Goal: Check status

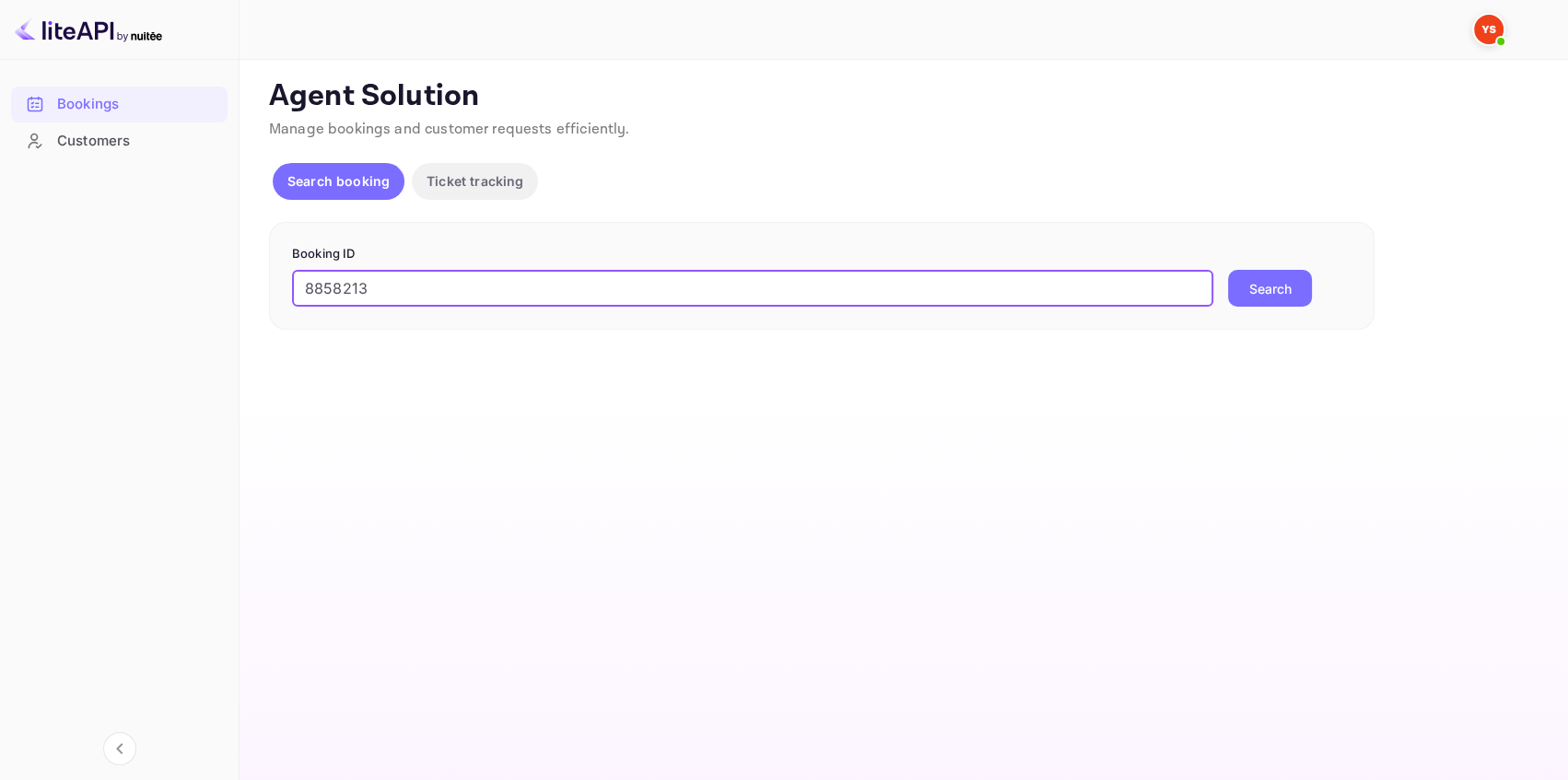
type input "8858213"
click at [1266, 294] on button "Search" at bounding box center [1270, 288] width 84 height 37
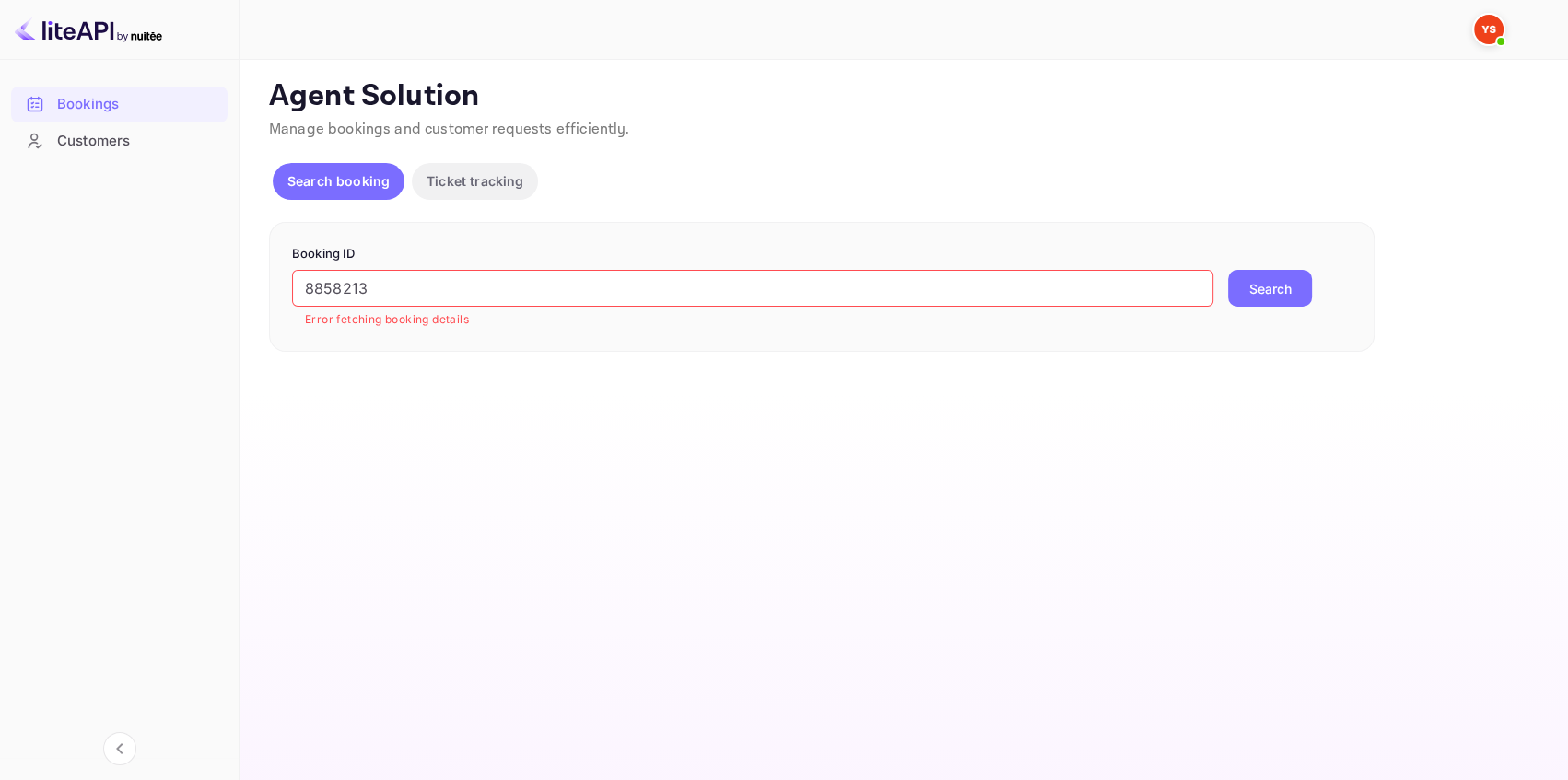
click at [429, 292] on input "8858213" at bounding box center [751, 288] width 921 height 37
click at [309, 276] on input "8858213" at bounding box center [751, 288] width 921 height 37
click at [1284, 293] on button "Search" at bounding box center [1270, 288] width 84 height 37
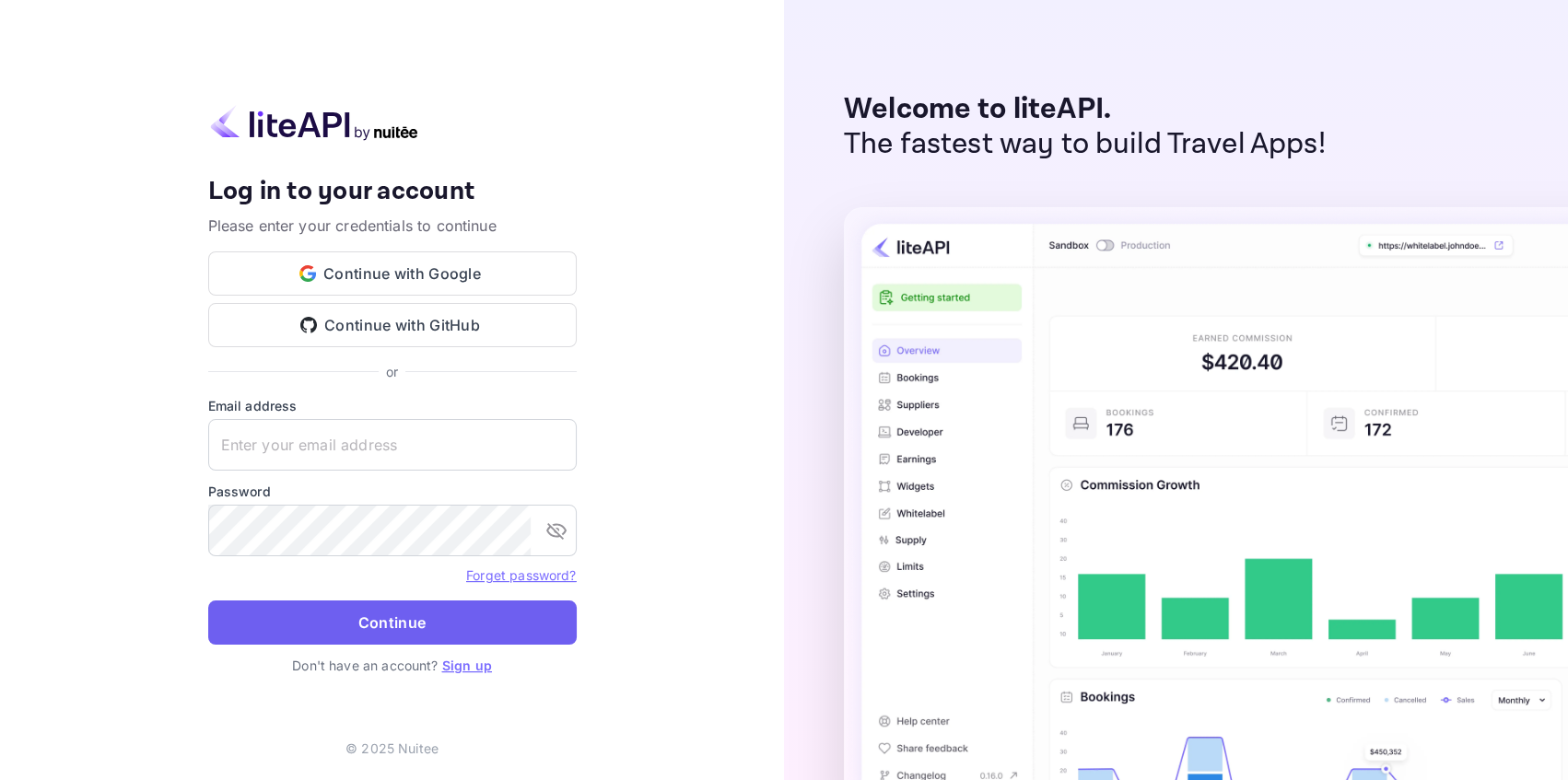
type input "adminpassword_support@yandex-team.ru"
click at [331, 609] on button "Continue" at bounding box center [392, 622] width 368 height 44
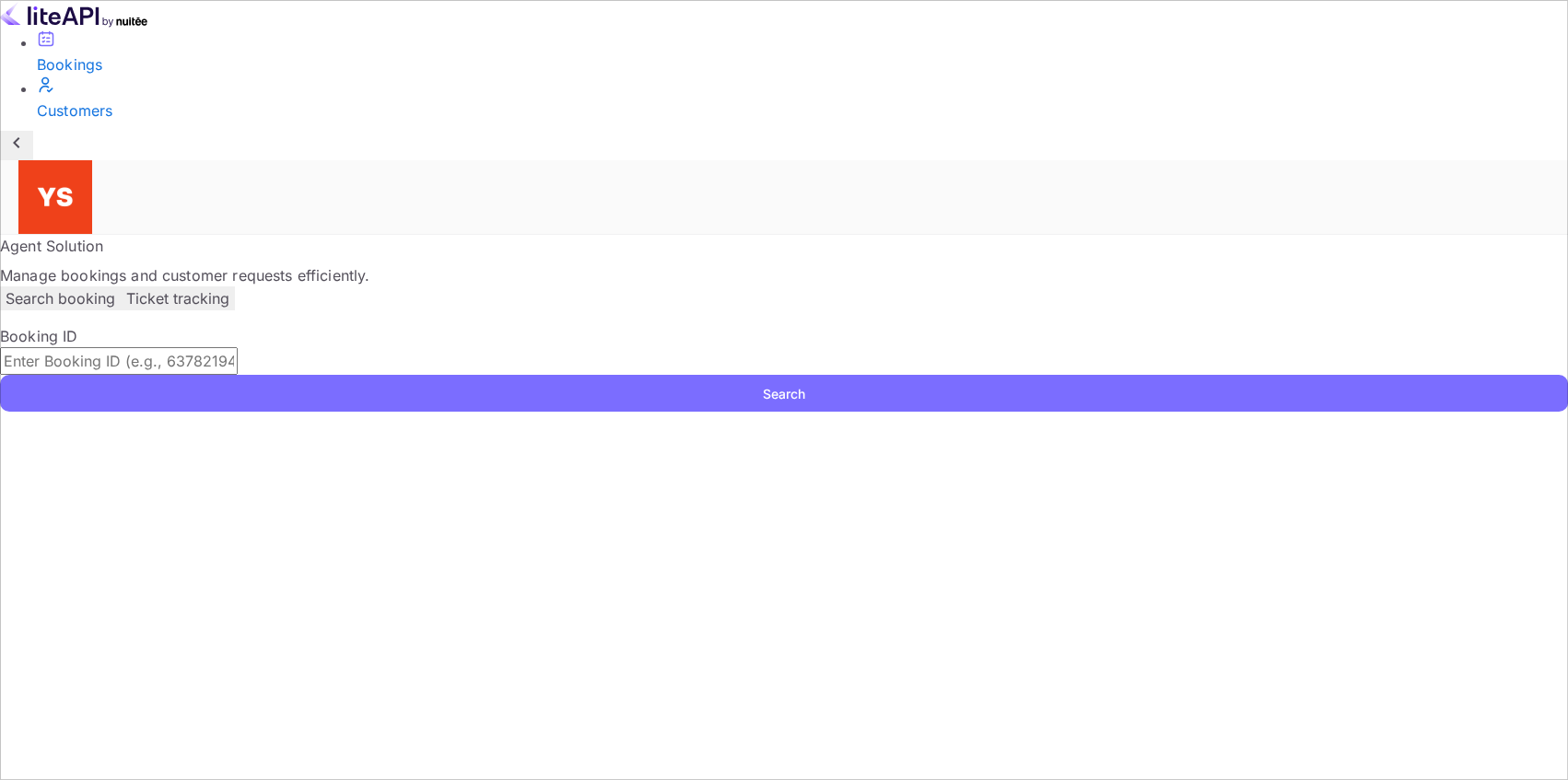
click at [238, 347] on input "text" at bounding box center [119, 360] width 238 height 28
paste input "8858213"
type input "8858213"
click at [1289, 375] on button "Search" at bounding box center [784, 393] width 1568 height 37
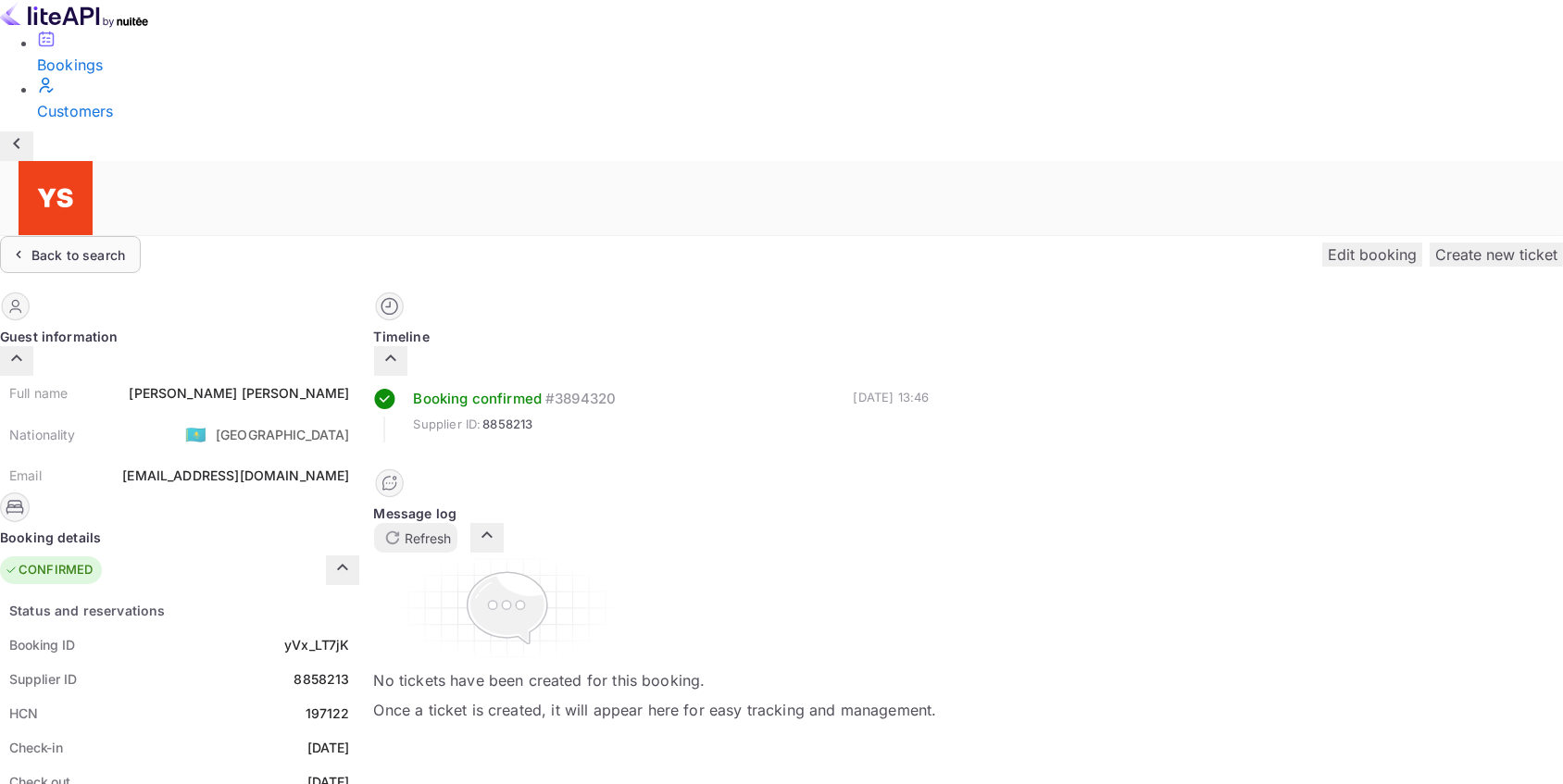
click at [125, 245] on div "Back to search" at bounding box center [78, 255] width 93 height 19
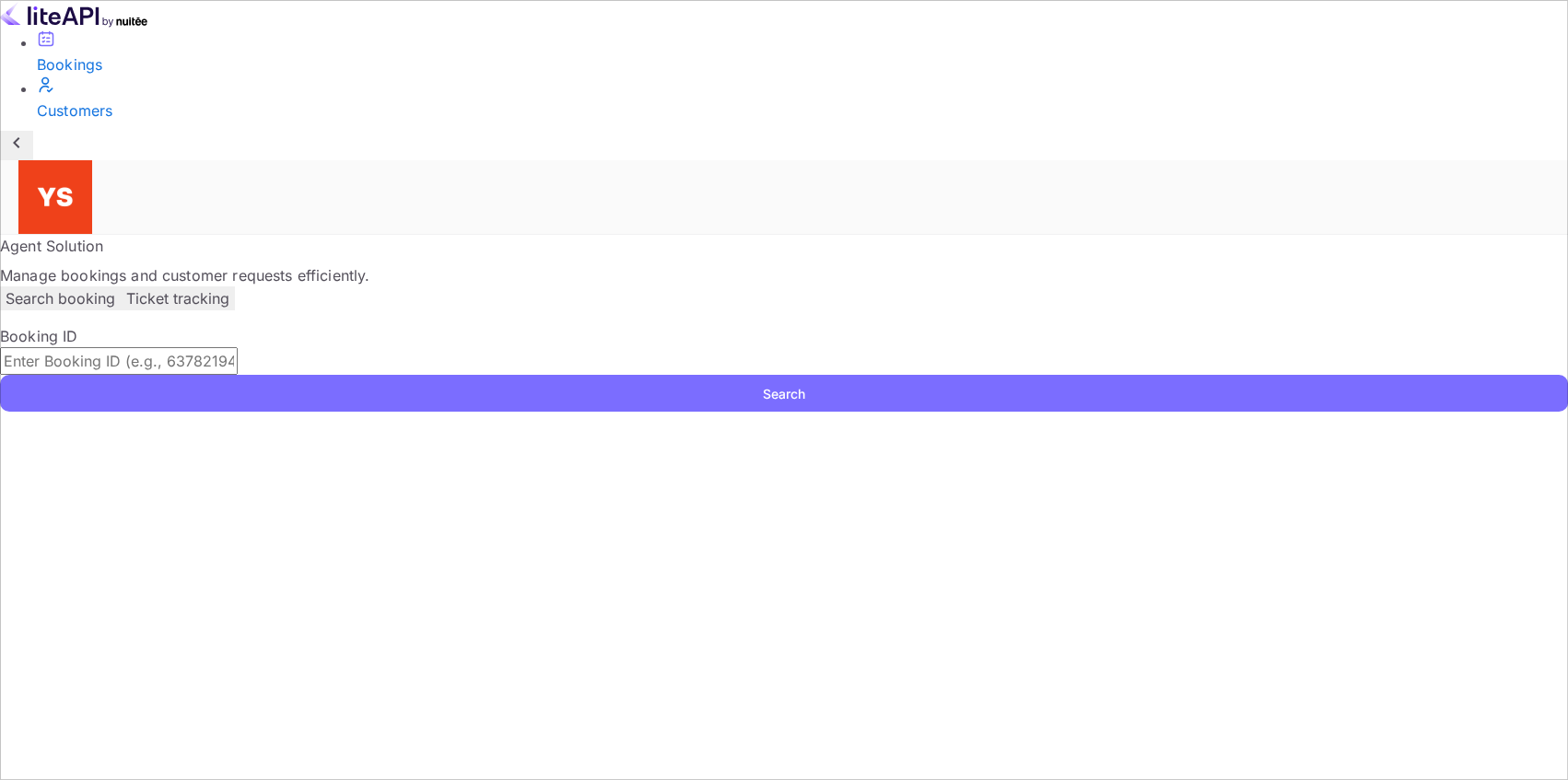
click at [238, 347] on input "text" at bounding box center [119, 360] width 238 height 28
paste input "9150330"
type input "9150330"
click at [1249, 375] on button "Search" at bounding box center [784, 393] width 1568 height 37
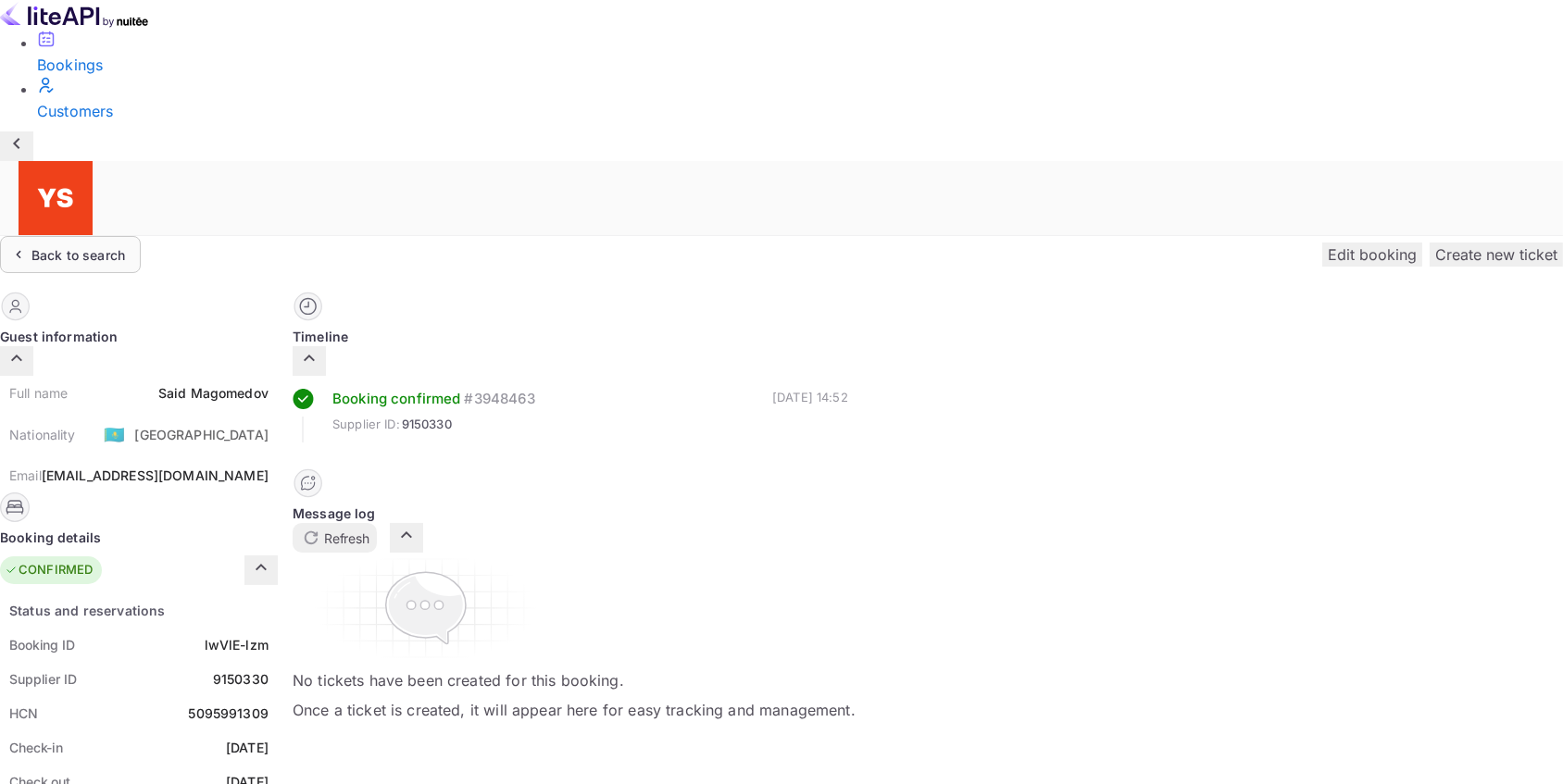
click at [125, 245] on div "Back to search" at bounding box center [78, 255] width 93 height 19
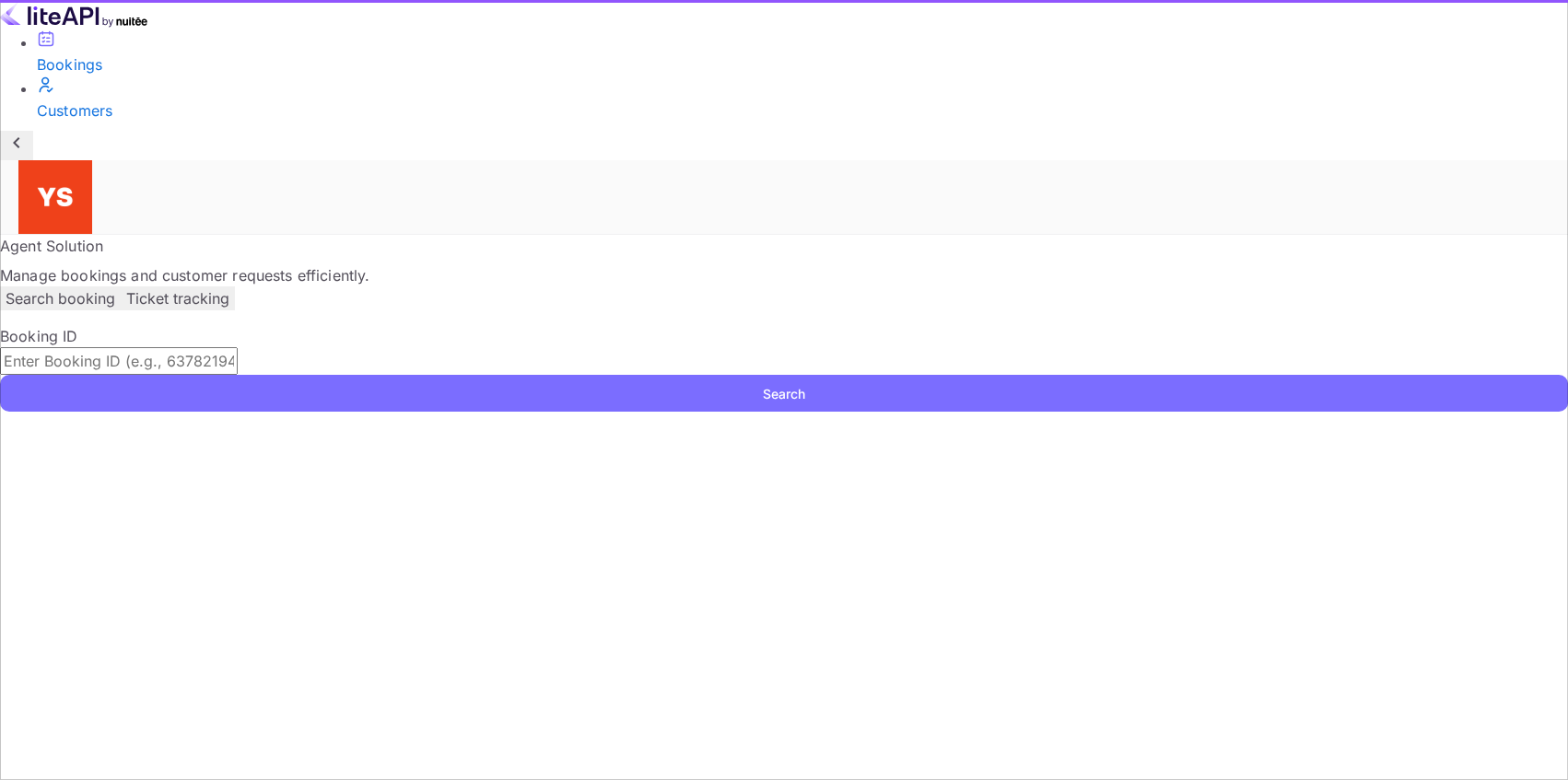
click at [238, 347] on input "text" at bounding box center [119, 360] width 238 height 28
paste input "1664270"
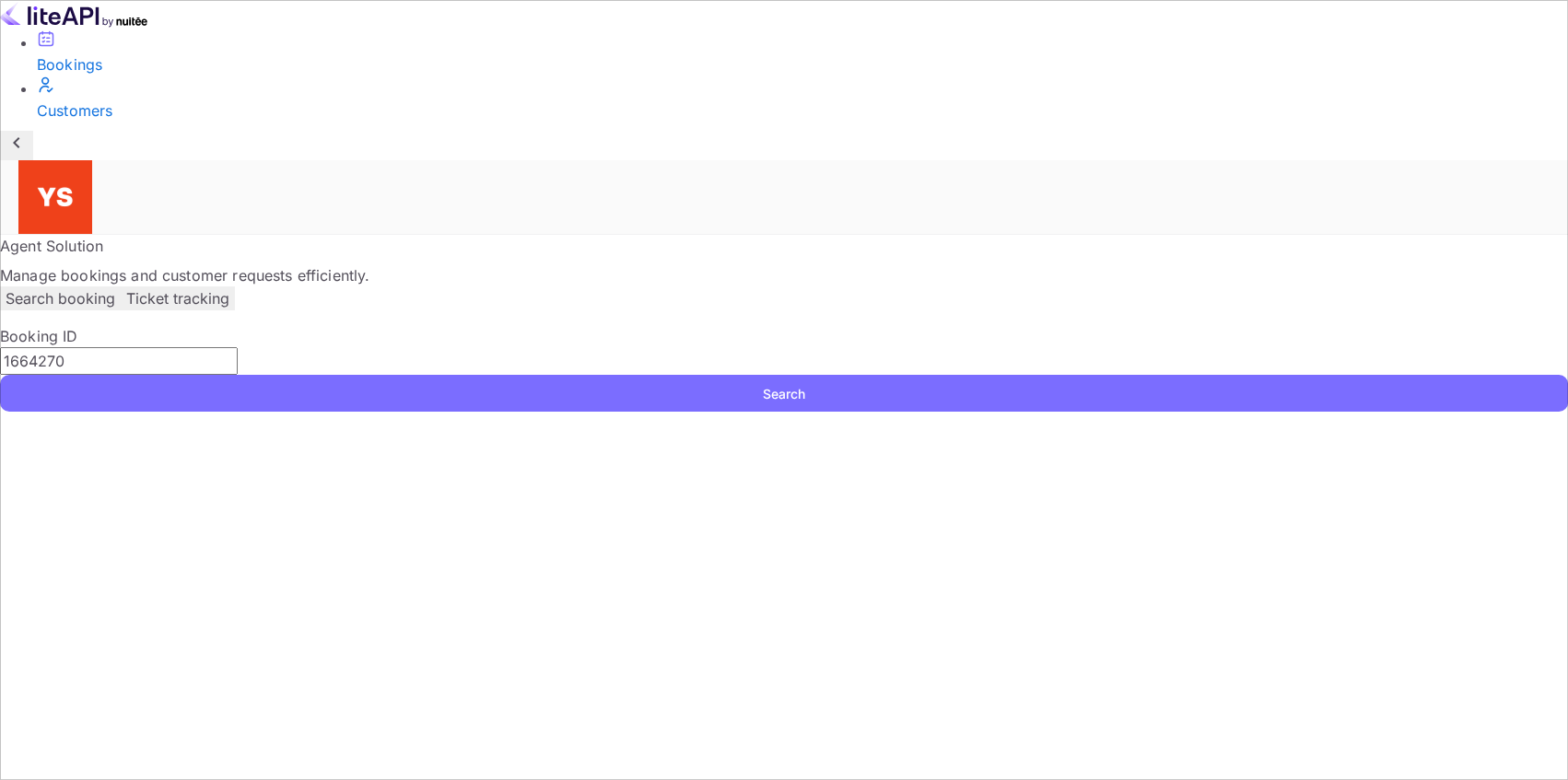
click at [238, 347] on input "1664270" at bounding box center [119, 360] width 238 height 28
paste input "8952267"
type input "8952267"
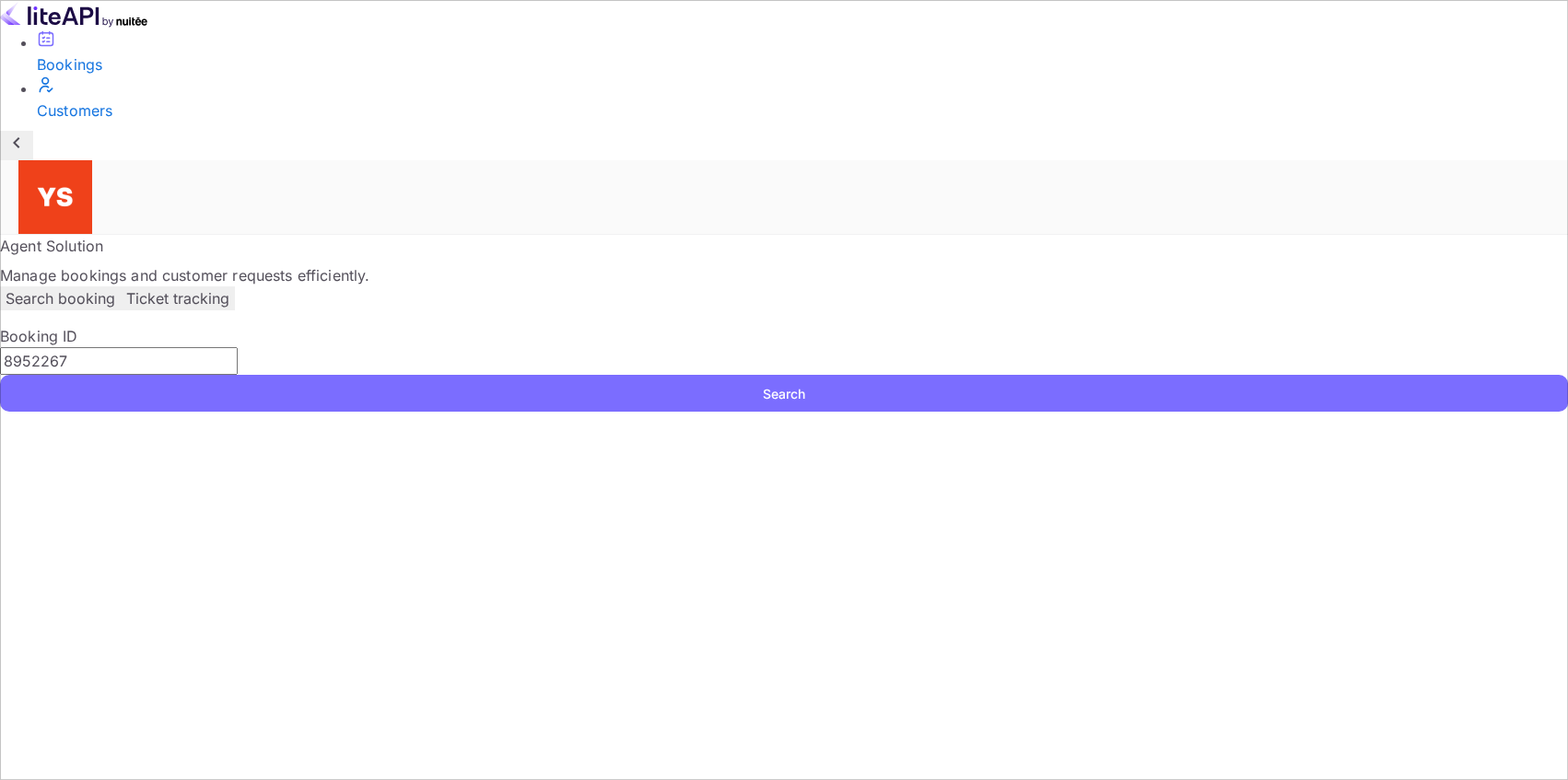
click at [1252, 375] on button "Search" at bounding box center [784, 393] width 1568 height 37
